Goal: Find specific page/section: Find specific page/section

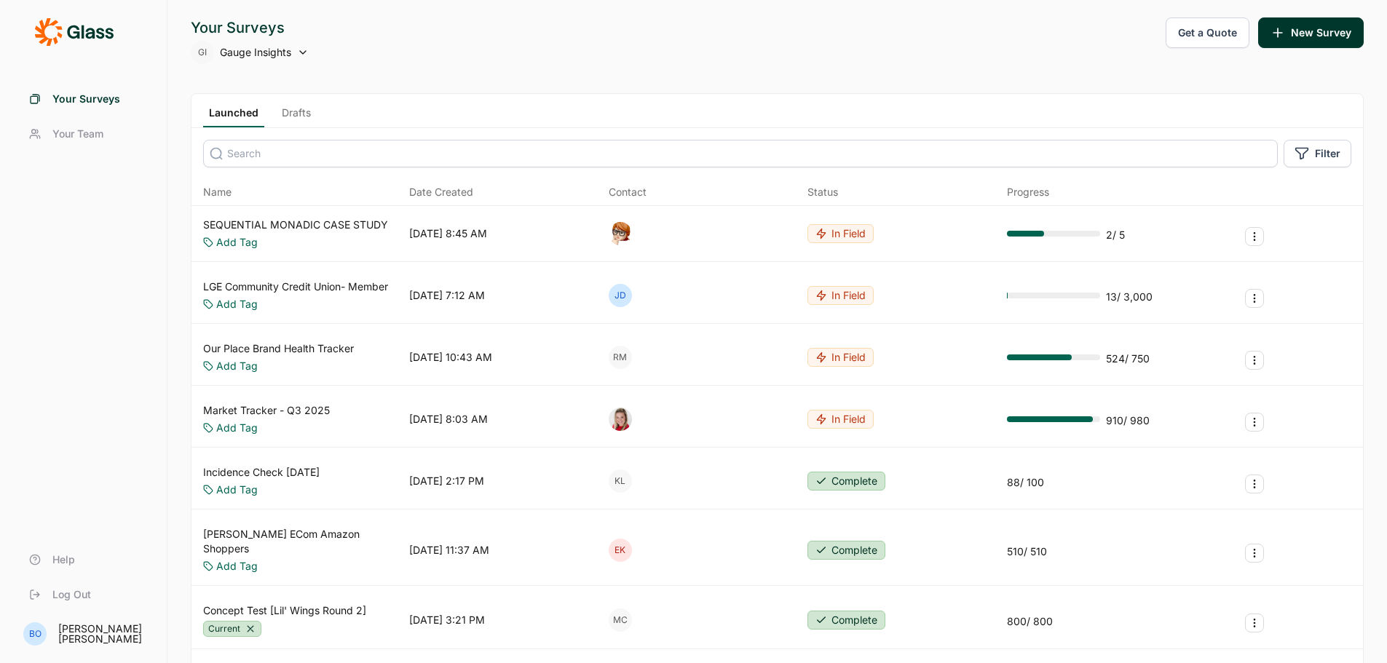
click at [285, 37] on div "Your Surveys" at bounding box center [250, 27] width 118 height 20
click at [299, 50] on icon at bounding box center [303, 53] width 12 height 12
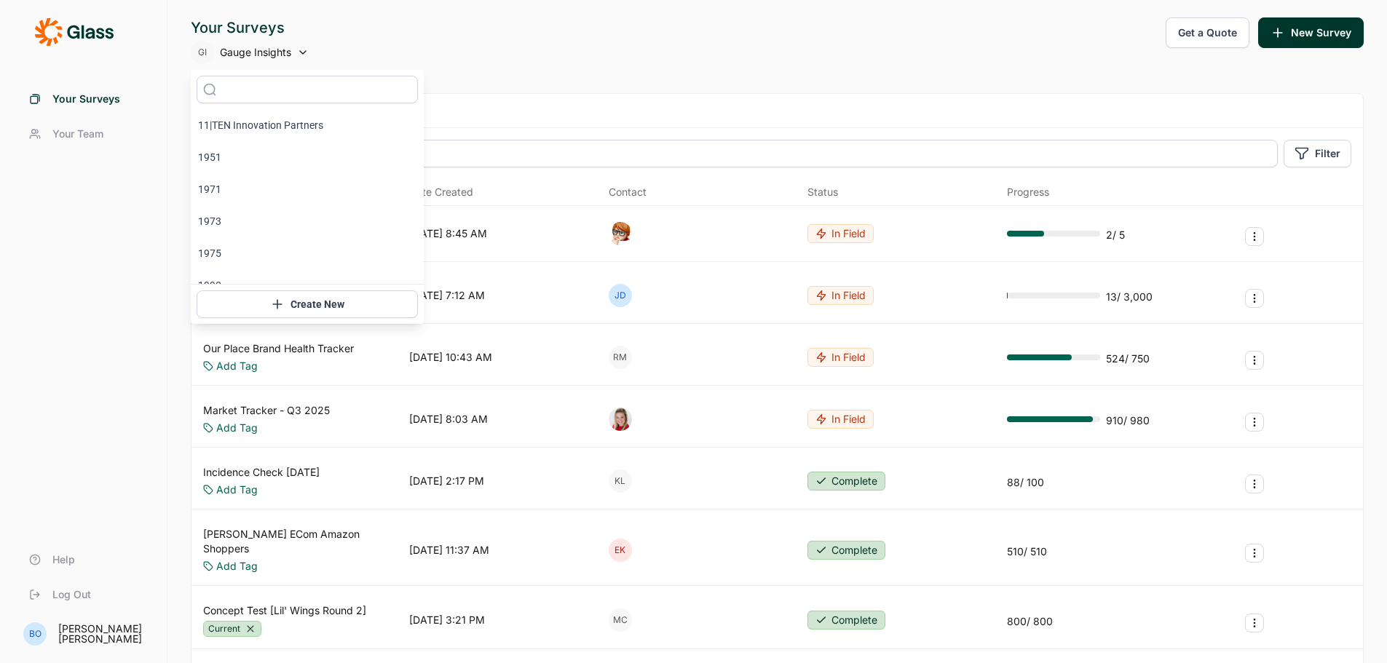
drag, startPoint x: 419, startPoint y: 107, endPoint x: 357, endPoint y: 80, distance: 67.5
click at [417, 105] on div at bounding box center [307, 89] width 233 height 39
click at [304, 56] on div "GI Gauge Insights" at bounding box center [250, 52] width 118 height 23
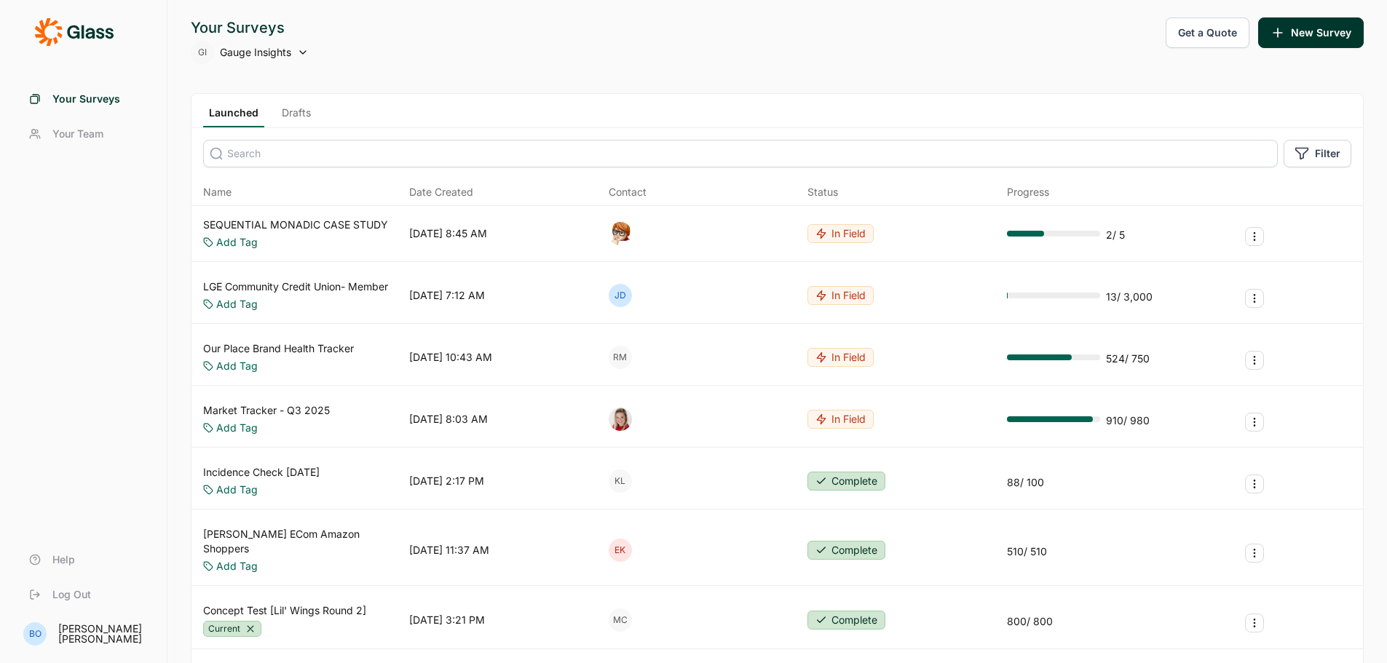
click at [297, 54] on icon at bounding box center [303, 53] width 12 height 12
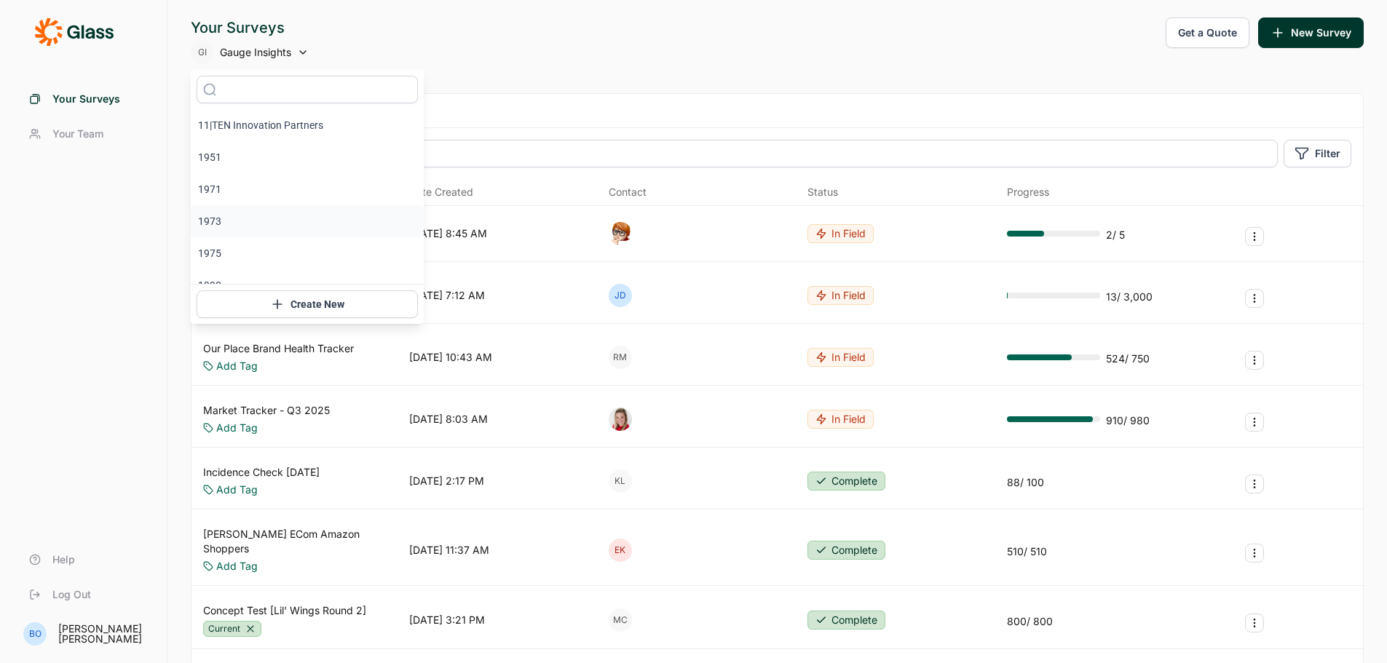
click at [271, 207] on li "1973" at bounding box center [307, 221] width 233 height 32
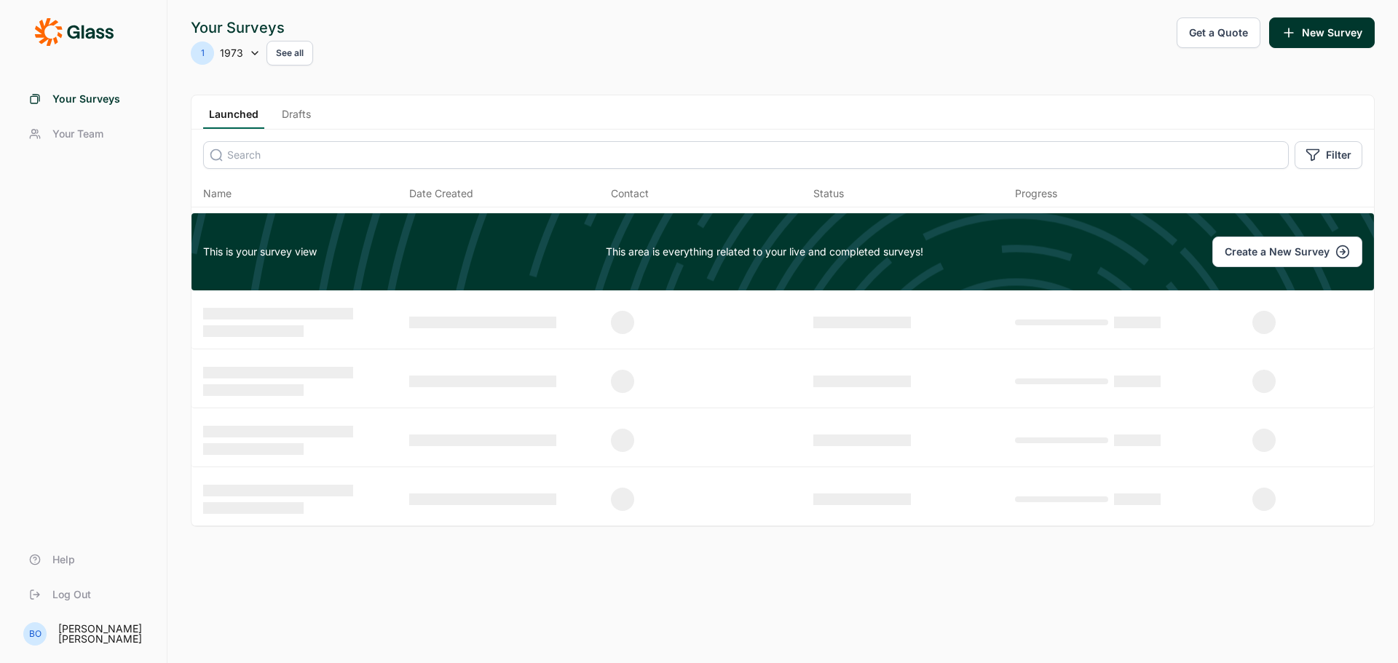
click at [282, 60] on button "See all" at bounding box center [289, 53] width 47 height 25
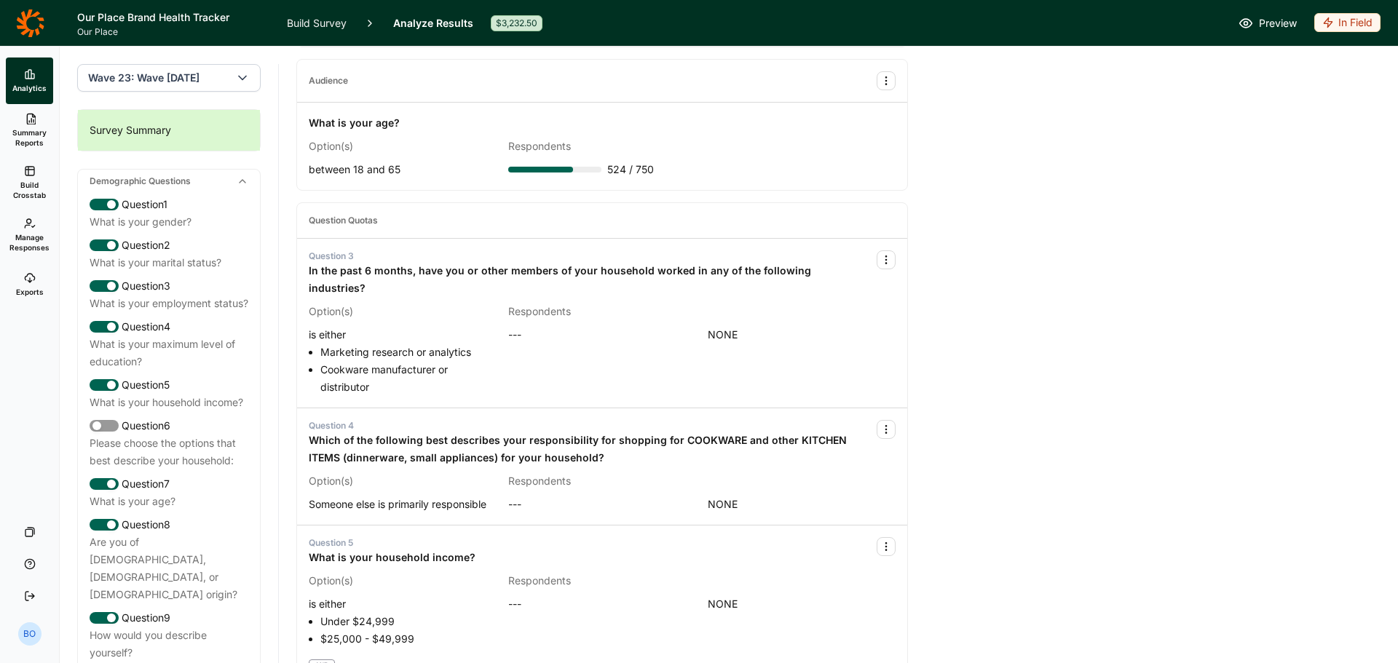
scroll to position [510, 0]
